Goal: Task Accomplishment & Management: Use online tool/utility

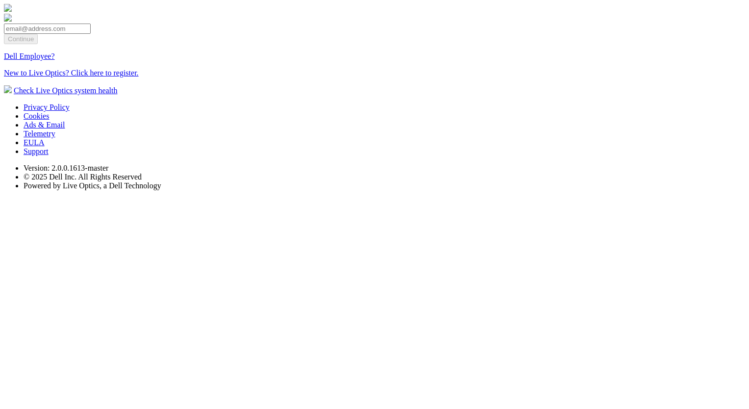
click at [91, 34] on input "email" at bounding box center [47, 29] width 87 height 10
type input "[EMAIL_ADDRESS][DOMAIN_NAME]"
click at [38, 44] on input "Continue" at bounding box center [21, 39] width 34 height 10
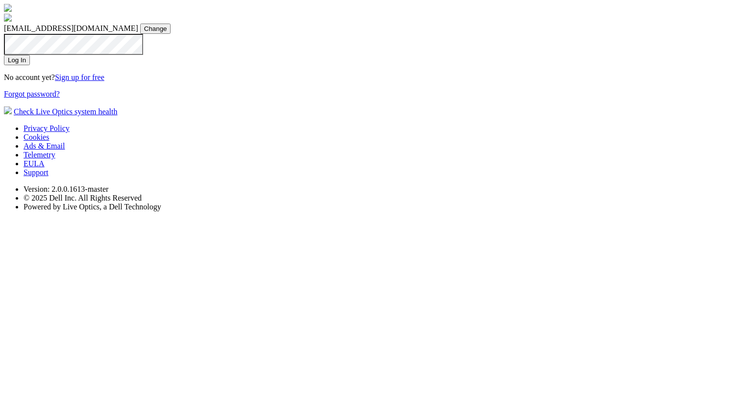
click at [30, 65] on input "Log In" at bounding box center [17, 60] width 26 height 10
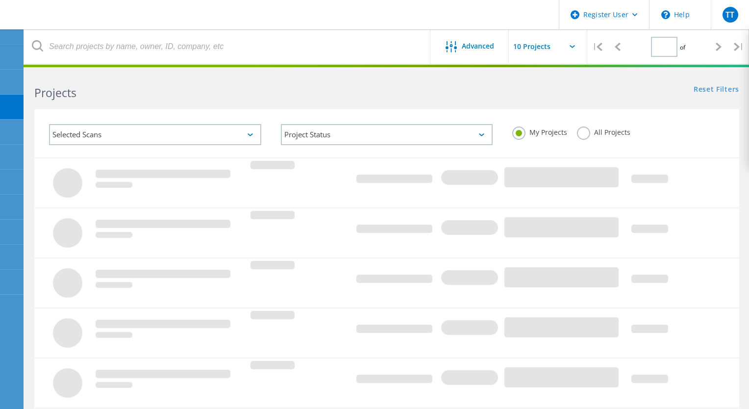
type input "1"
